Goal: Communication & Community: Answer question/provide support

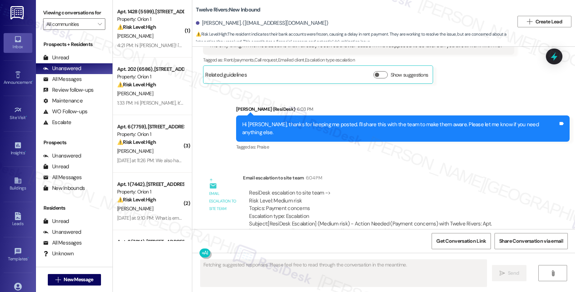
scroll to position [395, 0]
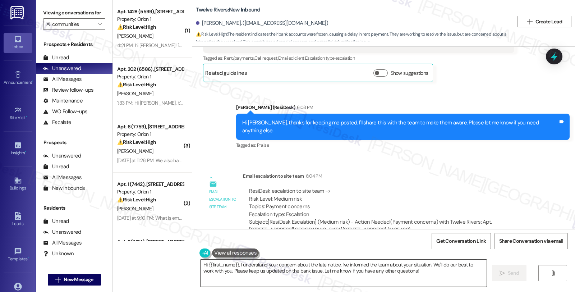
click at [201, 264] on textarea "Hi {{first_name}}, I understand your concern about the late notice. I've inform…" at bounding box center [344, 273] width 286 height 27
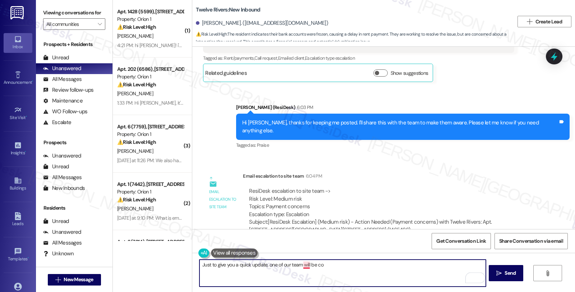
click at [328, 262] on textarea "Just to give you a quick update, one of our team will be co" at bounding box center [343, 273] width 286 height 27
drag, startPoint x: 311, startPoint y: 265, endPoint x: 402, endPoint y: 267, distance: 90.3
click at [402, 267] on textarea "Just to give you a quick update, one of our team will be communicating with yuo…" at bounding box center [343, 273] width 286 height 27
click at [389, 268] on textarea "Just to give you a quick update, one of our team members will be in touch with …" at bounding box center [343, 273] width 286 height 27
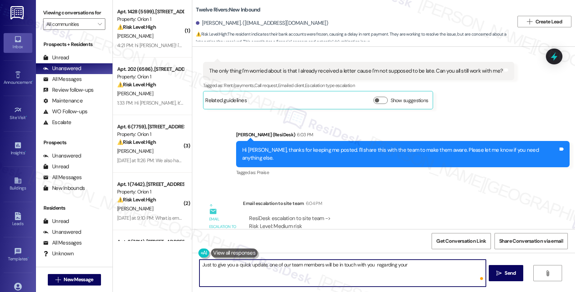
scroll to position [315, 0]
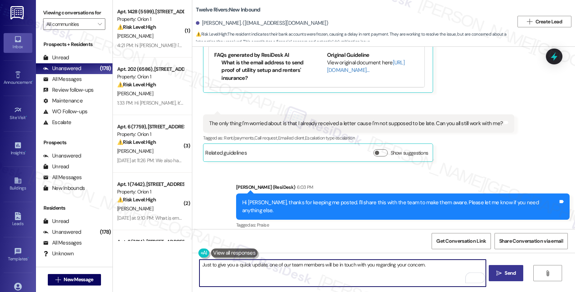
type textarea "Just to give you a quick update, one of our team members will be in touch with …"
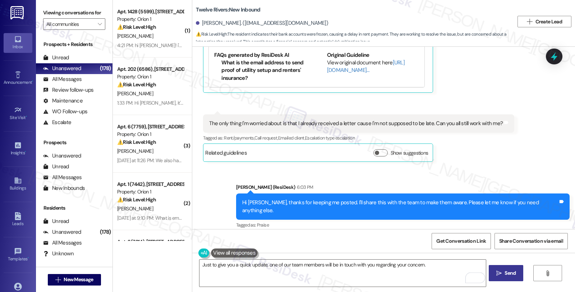
click at [509, 273] on span "Send" at bounding box center [510, 273] width 11 height 8
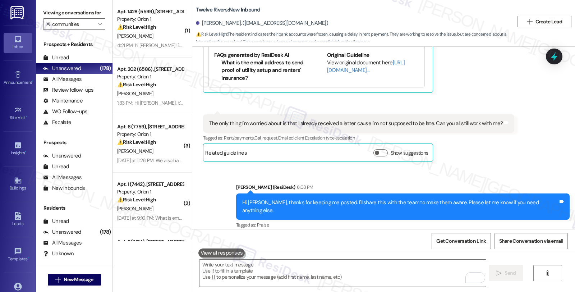
click at [458, 178] on div "Sent via SMS [PERSON_NAME] (ResiDesk) 6:03 PM Hi [PERSON_NAME], thanks for keep…" at bounding box center [403, 207] width 344 height 58
